Goal: Task Accomplishment & Management: Complete application form

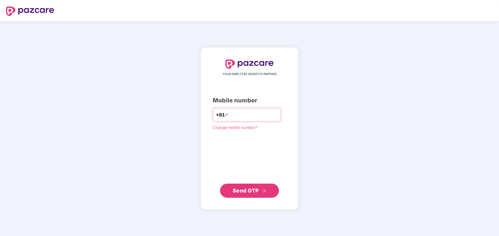
click at [238, 113] on input "number" at bounding box center [254, 114] width 48 height 9
drag, startPoint x: 227, startPoint y: 115, endPoint x: 231, endPoint y: 121, distance: 7.8
click at [230, 115] on input "**********" at bounding box center [254, 114] width 48 height 9
click at [263, 118] on input "**********" at bounding box center [254, 114] width 48 height 9
type input "**********"
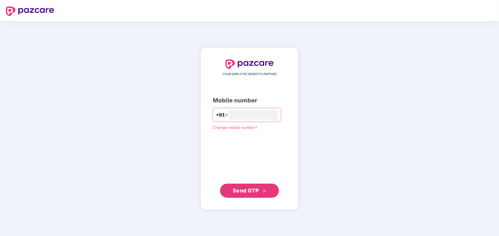
click at [246, 190] on span "Send OTP" at bounding box center [246, 191] width 26 height 6
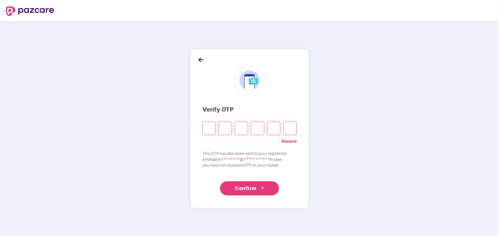
click at [224, 128] on input "Digit 2" at bounding box center [225, 129] width 13 height 14
click at [211, 127] on input "Please enter verification code. Digit 1" at bounding box center [209, 129] width 13 height 14
type input "*"
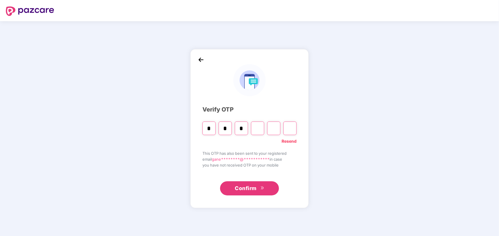
type input "*"
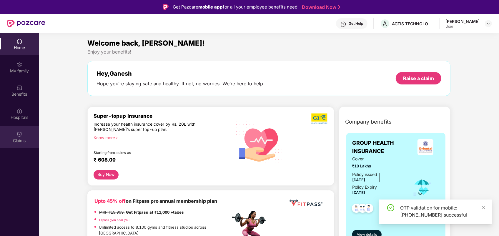
click at [20, 139] on div "Claims" at bounding box center [19, 141] width 39 height 6
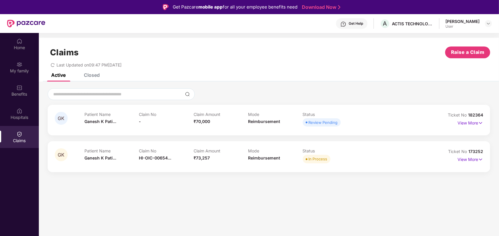
click at [315, 121] on div "Review Pending" at bounding box center [323, 123] width 29 height 6
click at [468, 124] on p "View More" at bounding box center [471, 122] width 26 height 8
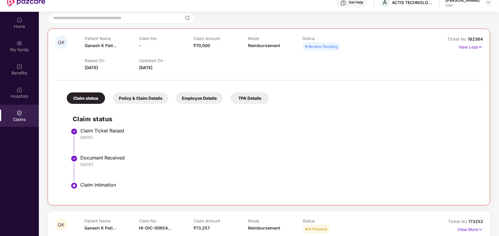
scroll to position [33, 0]
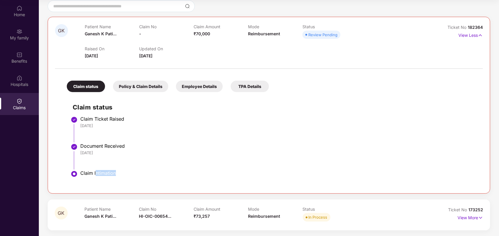
drag, startPoint x: 96, startPoint y: 173, endPoint x: 163, endPoint y: 173, distance: 67.7
click at [163, 173] on div "Claim Intimation" at bounding box center [278, 173] width 397 height 6
click at [166, 172] on div "Claim Intimation" at bounding box center [278, 173] width 397 height 6
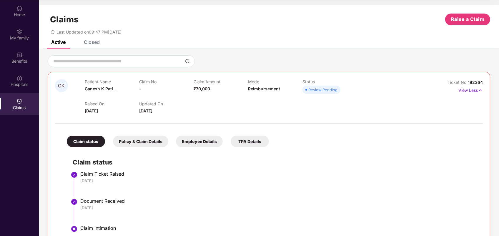
scroll to position [0, 0]
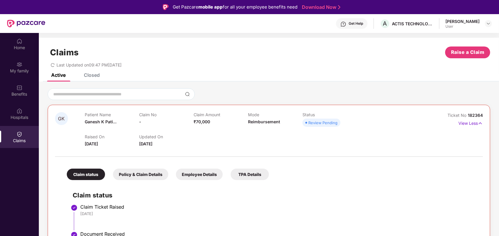
click at [101, 118] on div "Patient Name [PERSON_NAME]..." at bounding box center [112, 120] width 54 height 16
drag, startPoint x: 101, startPoint y: 118, endPoint x: 230, endPoint y: 138, distance: 130.2
click at [101, 118] on div "Patient Name [PERSON_NAME]..." at bounding box center [112, 120] width 54 height 16
click at [318, 149] on div at bounding box center [269, 154] width 428 height 12
click at [463, 119] on p "View Less" at bounding box center [471, 123] width 24 height 8
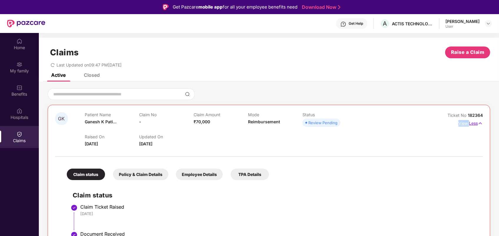
click at [463, 119] on p "View Less" at bounding box center [471, 123] width 24 height 8
click at [460, 48] on button "Raise a Claim" at bounding box center [467, 53] width 45 height 12
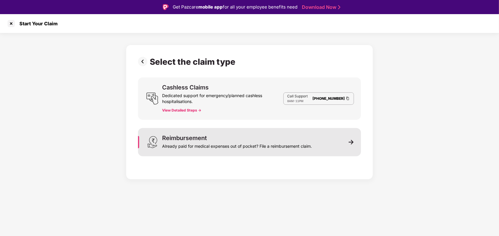
click at [229, 143] on div "Already paid for medical expenses out of pocket? File a reimbursement claim." at bounding box center [237, 145] width 150 height 8
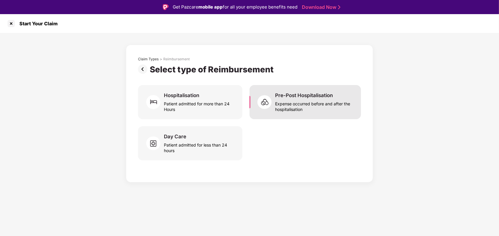
click at [298, 102] on div "Expense occurred before and after the hospitalisation" at bounding box center [314, 106] width 79 height 14
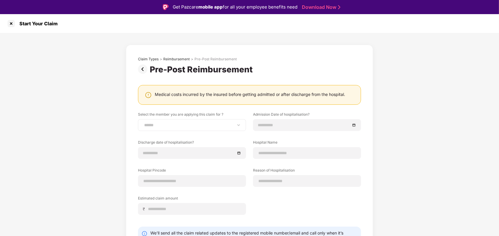
click at [174, 128] on div "**********" at bounding box center [192, 125] width 108 height 12
click at [163, 125] on select "**********" at bounding box center [192, 125] width 98 height 5
select select "**********"
click at [143, 123] on select "**********" at bounding box center [192, 125] width 98 height 5
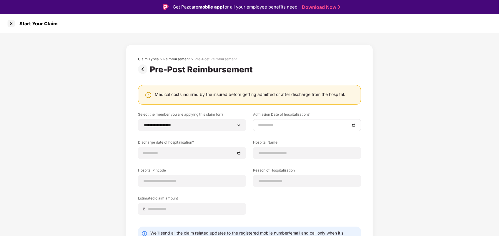
click at [274, 122] on input at bounding box center [304, 125] width 92 height 6
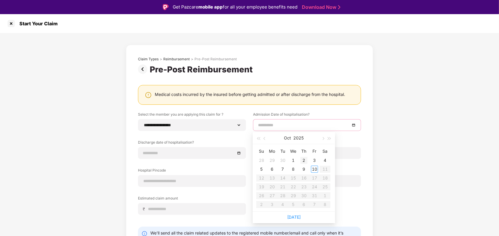
type input "**********"
click at [264, 140] on button "button" at bounding box center [265, 138] width 6 height 12
type input "**********"
click at [314, 170] on div "8" at bounding box center [314, 169] width 7 height 7
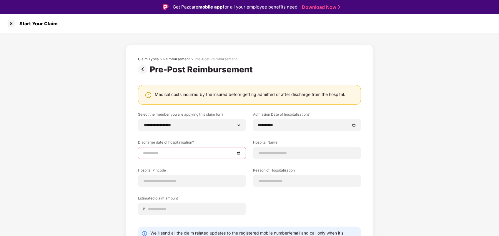
click at [173, 154] on input at bounding box center [189, 153] width 92 height 6
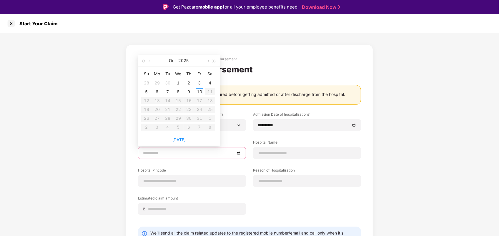
type input "**********"
click at [148, 62] on button "button" at bounding box center [150, 61] width 6 height 12
click at [149, 62] on button "button" at bounding box center [150, 61] width 6 height 12
type input "**********"
click at [211, 92] on div "9" at bounding box center [210, 91] width 7 height 7
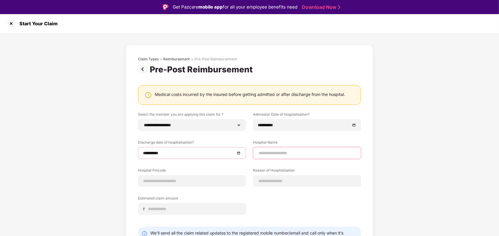
click at [289, 155] on input at bounding box center [307, 153] width 98 height 6
type input "**********"
type input "******"
type input "**********"
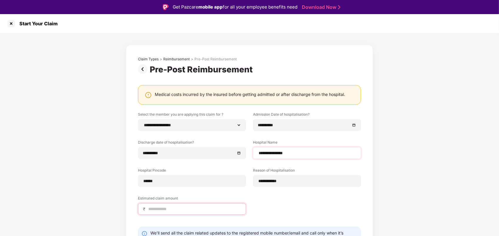
type input "*****"
select select "******"
select select "**********"
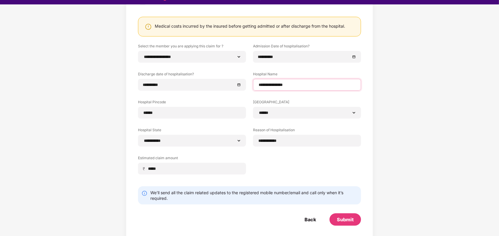
scroll to position [14, 0]
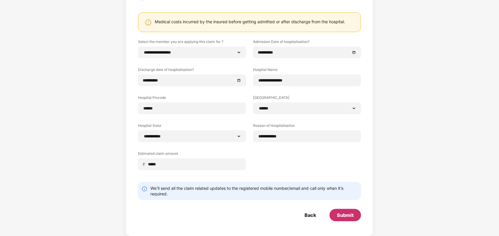
click at [347, 216] on div "Submit" at bounding box center [345, 215] width 17 height 6
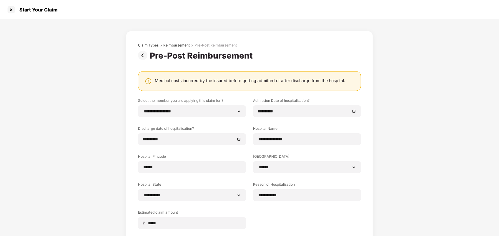
scroll to position [59, 0]
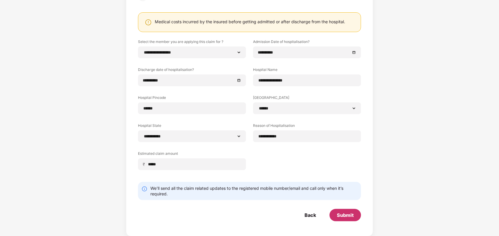
click at [342, 216] on div "Submit" at bounding box center [345, 215] width 17 height 6
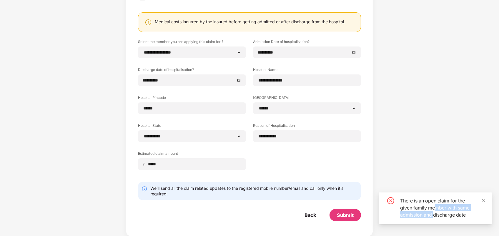
drag, startPoint x: 435, startPoint y: 208, endPoint x: 435, endPoint y: 211, distance: 3.2
click at [435, 211] on div "There is an open claim for the given family member with same admission and disc…" at bounding box center [442, 207] width 85 height 21
drag, startPoint x: 435, startPoint y: 211, endPoint x: 415, endPoint y: 217, distance: 20.0
click at [415, 217] on div "There is an open claim for the given family member with same admission and disc…" at bounding box center [442, 207] width 85 height 21
click at [309, 216] on div "Back" at bounding box center [310, 215] width 11 height 6
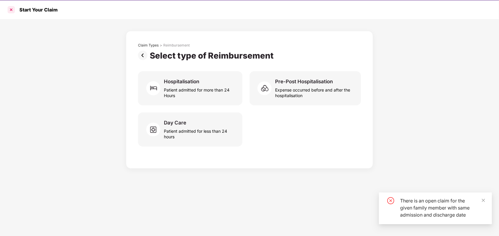
click at [13, 10] on div at bounding box center [10, 9] width 9 height 9
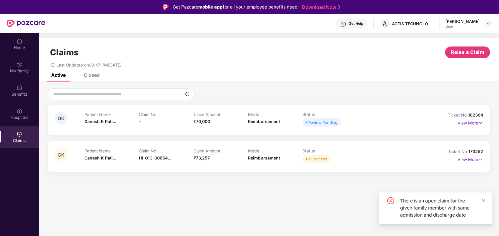
click at [146, 115] on p "Claim No" at bounding box center [166, 114] width 54 height 5
click at [253, 121] on span "Reimbursement" at bounding box center [264, 121] width 32 height 5
click at [333, 124] on div "Review Pending" at bounding box center [323, 123] width 29 height 6
click at [476, 124] on p "View More" at bounding box center [471, 122] width 26 height 8
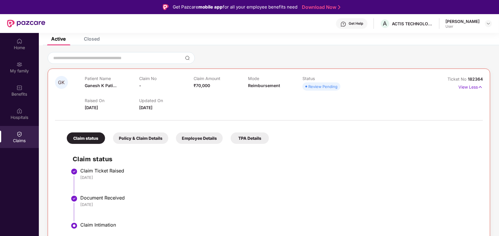
scroll to position [37, 0]
click at [19, 113] on img at bounding box center [19, 111] width 6 height 6
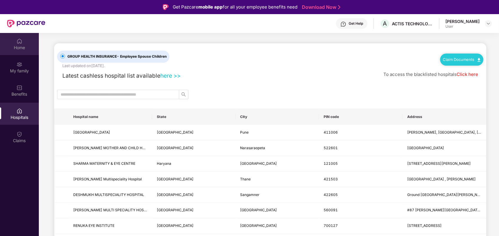
click at [12, 40] on div "Home" at bounding box center [19, 44] width 39 height 22
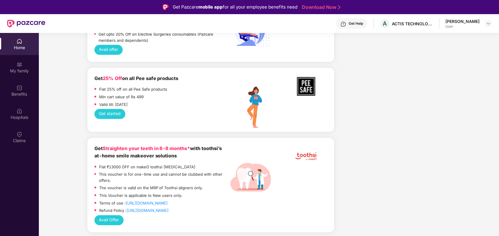
scroll to position [1472, 0]
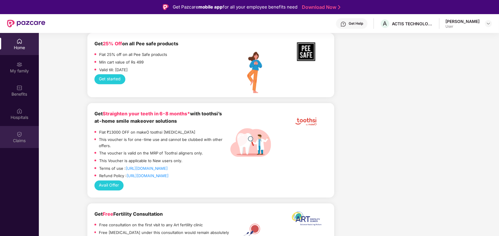
click at [18, 135] on img at bounding box center [19, 134] width 6 height 6
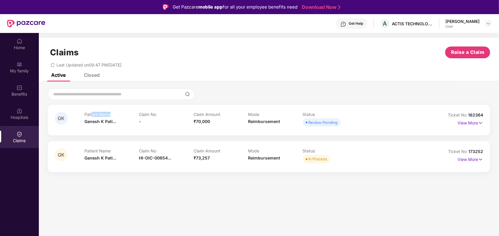
drag, startPoint x: 92, startPoint y: 116, endPoint x: 124, endPoint y: 113, distance: 32.3
click at [124, 113] on p "Patient Name" at bounding box center [111, 114] width 54 height 5
drag, startPoint x: 124, startPoint y: 113, endPoint x: 136, endPoint y: 129, distance: 20.6
click at [136, 129] on div "GK Patient Name [PERSON_NAME]... Claim No - Claim Amount ₹70,000 Mode Reimburse…" at bounding box center [269, 120] width 443 height 31
drag, startPoint x: 198, startPoint y: 124, endPoint x: 218, endPoint y: 120, distance: 21.3
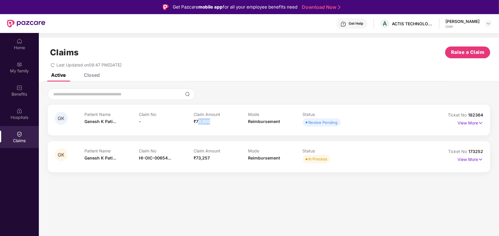
click at [218, 120] on div "Claim Amount ₹70,000" at bounding box center [221, 120] width 54 height 16
drag, startPoint x: 218, startPoint y: 120, endPoint x: 271, endPoint y: 124, distance: 53.2
click at [271, 124] on div "Mode Reimbursement" at bounding box center [275, 120] width 54 height 16
drag, startPoint x: 246, startPoint y: 122, endPoint x: 282, endPoint y: 124, distance: 35.7
click at [282, 124] on div "Patient Name [PERSON_NAME]... Claim No - Claim Amount ₹70,000 Mode Reimbursemen…" at bounding box center [247, 120] width 327 height 16
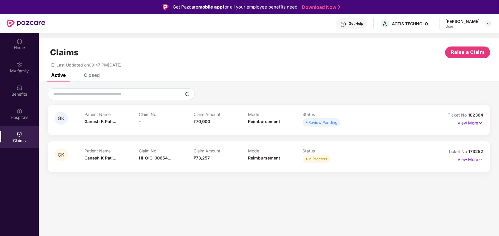
drag, startPoint x: 282, startPoint y: 124, endPoint x: 282, endPoint y: 134, distance: 10.0
click at [282, 134] on div "GK Patient Name [PERSON_NAME]... Claim No - Claim Amount ₹70,000 Mode Reimburse…" at bounding box center [269, 120] width 443 height 31
drag, startPoint x: 248, startPoint y: 122, endPoint x: 279, endPoint y: 123, distance: 30.6
click at [279, 123] on span "Reimbursement" at bounding box center [264, 121] width 32 height 5
drag, startPoint x: 279, startPoint y: 123, endPoint x: 286, endPoint y: 127, distance: 7.8
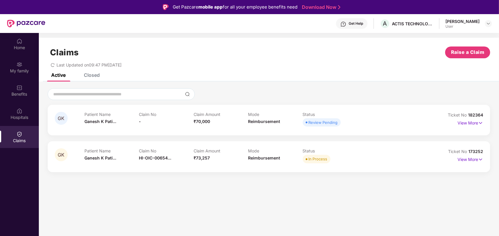
click at [286, 127] on div "Mode Reimbursement" at bounding box center [275, 120] width 54 height 16
drag, startPoint x: 282, startPoint y: 123, endPoint x: 247, endPoint y: 123, distance: 35.3
click at [247, 123] on div "Patient Name [PERSON_NAME]... Claim No - Claim Amount ₹70,000 Mode Reimbursemen…" at bounding box center [247, 120] width 327 height 16
drag, startPoint x: 247, startPoint y: 123, endPoint x: 239, endPoint y: 130, distance: 10.2
click at [239, 130] on div "GK Patient Name [PERSON_NAME]... Claim No - Claim Amount ₹70,000 Mode Reimburse…" at bounding box center [269, 120] width 443 height 31
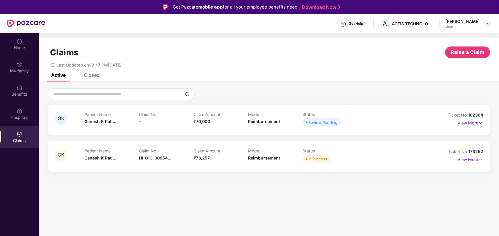
click at [363, 23] on div "Get Help" at bounding box center [356, 23] width 14 height 5
click at [221, 124] on div "Claim Amount ₹70,000" at bounding box center [221, 120] width 54 height 16
drag, startPoint x: 469, startPoint y: 114, endPoint x: 483, endPoint y: 114, distance: 14.4
click at [483, 114] on span "182364" at bounding box center [475, 114] width 15 height 5
copy span "182364"
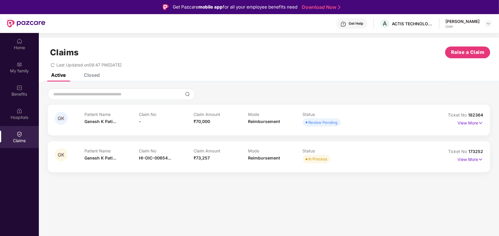
click at [361, 24] on div "Get Help" at bounding box center [356, 23] width 14 height 5
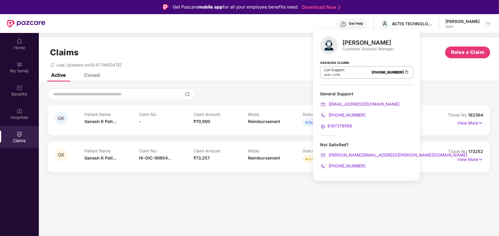
click at [372, 72] on link "[PHONE_NUMBER]" at bounding box center [388, 72] width 32 height 4
click at [367, 49] on div "Customer Success Manager" at bounding box center [369, 48] width 52 height 5
drag, startPoint x: 354, startPoint y: 127, endPoint x: 327, endPoint y: 129, distance: 26.9
click at [327, 129] on div "8197379596" at bounding box center [366, 126] width 93 height 6
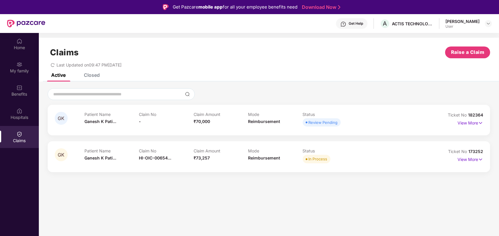
drag, startPoint x: 327, startPoint y: 129, endPoint x: 288, endPoint y: 188, distance: 71.0
click at [288, 188] on section "Claims Raise a Claim Last Updated on 09:47 PM[DATE] Active Closed GK Patient Na…" at bounding box center [269, 151] width 460 height 236
click at [363, 21] on div "Get Help" at bounding box center [356, 23] width 14 height 5
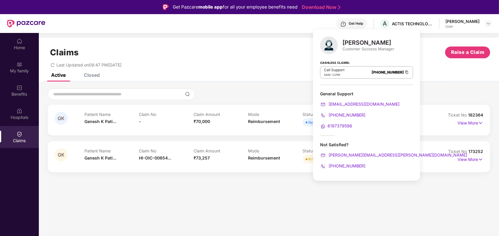
click at [344, 125] on span "8197379596" at bounding box center [340, 125] width 25 height 5
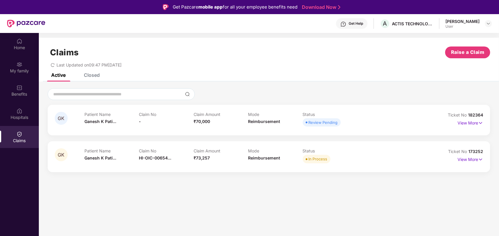
click at [419, 52] on div "Claims Raise a Claim" at bounding box center [269, 53] width 443 height 12
click at [363, 24] on div "Get Help" at bounding box center [356, 23] width 14 height 5
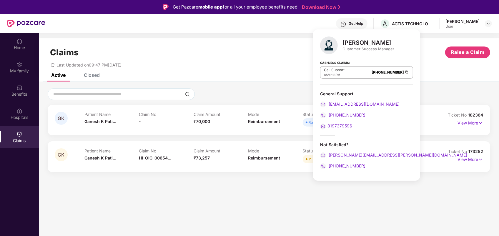
click at [341, 125] on span "8197379596" at bounding box center [340, 125] width 25 height 5
